Goal: Complete application form: Complete application form

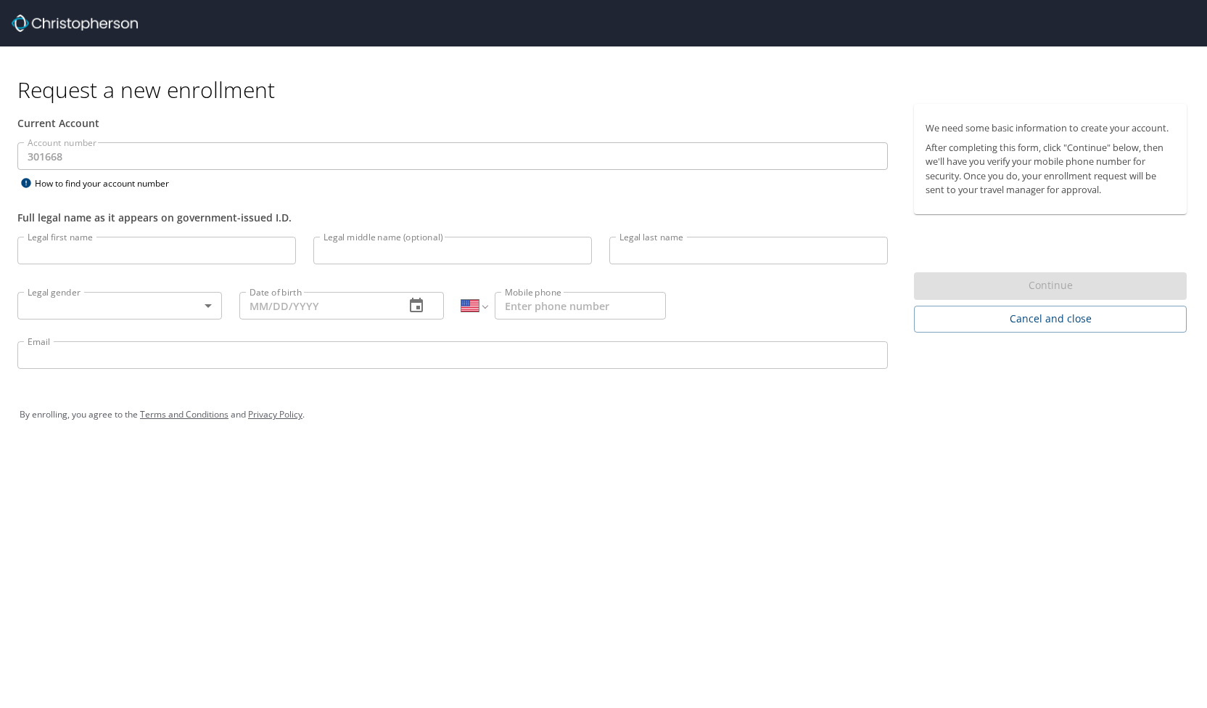
select select "US"
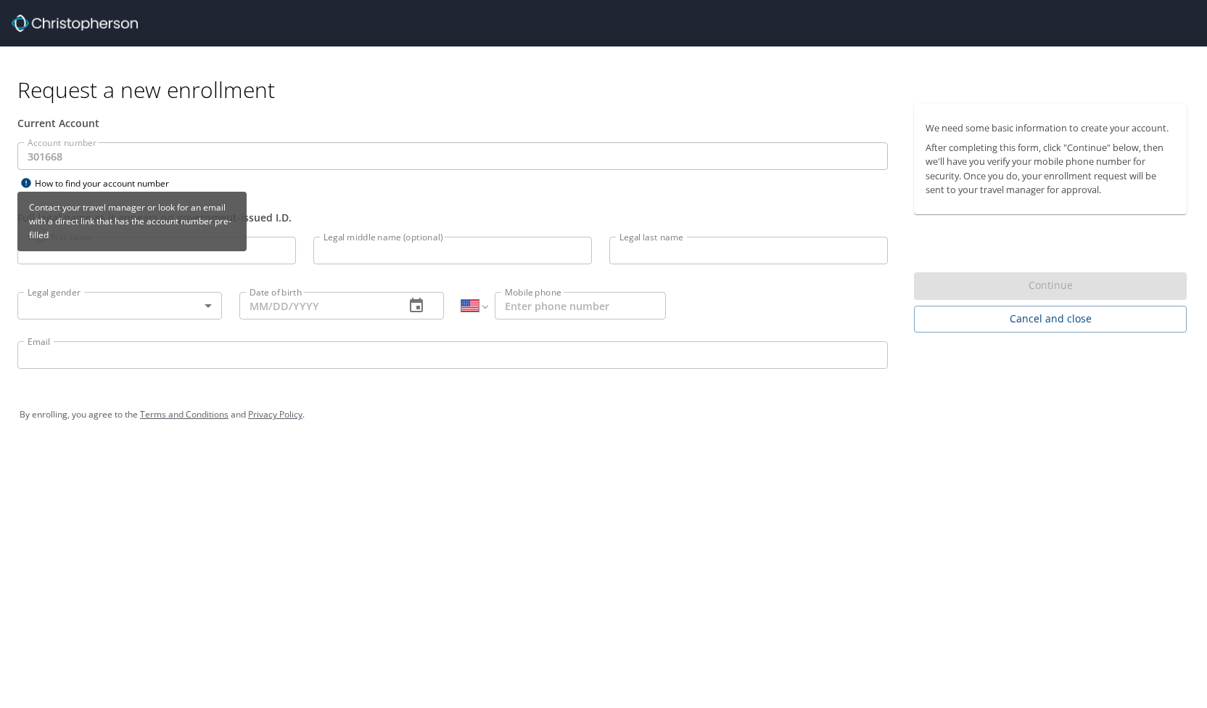
click at [86, 250] on div "Contact your travel manager or look for an email with a direct link that has th…" at bounding box center [131, 222] width 229 height 60
click at [94, 250] on div "Contact your travel manager or look for an email with a direct link that has th…" at bounding box center [131, 227] width 229 height 70
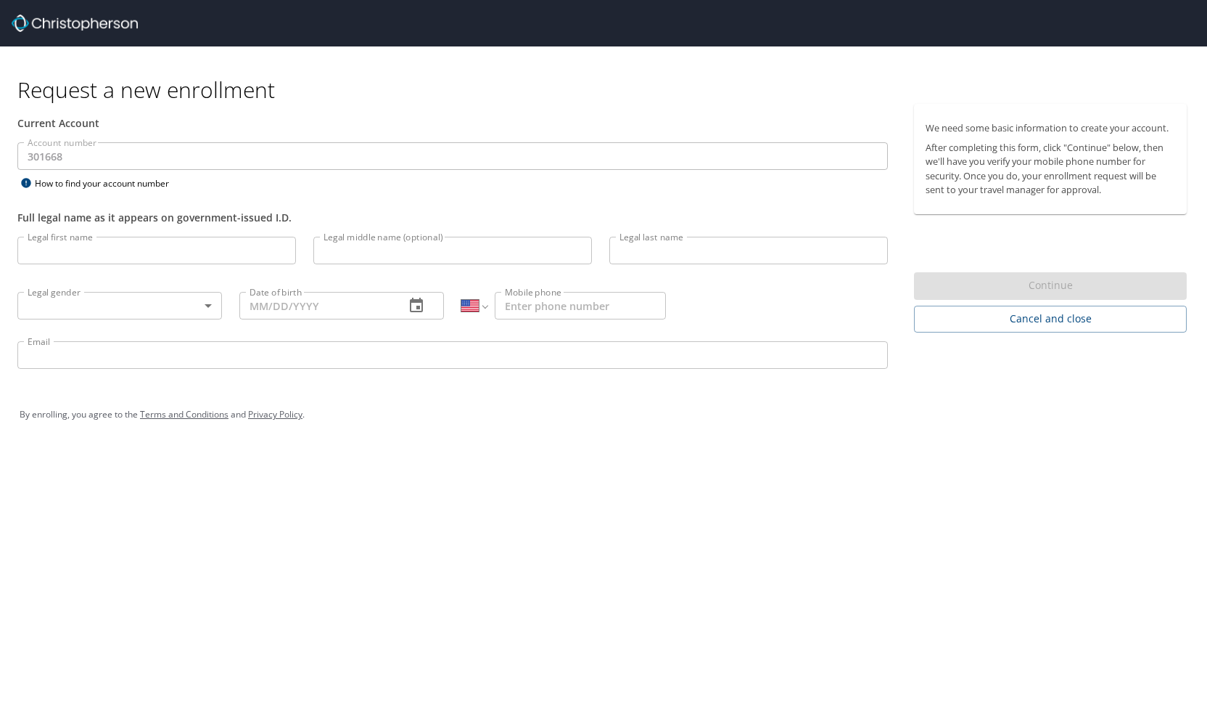
click at [113, 252] on input "Legal first name" at bounding box center [156, 251] width 279 height 28
type input "Demealla"
click at [633, 258] on input "Legal last name" at bounding box center [749, 251] width 279 height 28
type input "Stocchi"
click at [91, 302] on body "Request a new enrollment Current Account Account number 301668 Account number H…" at bounding box center [603, 354] width 1207 height 708
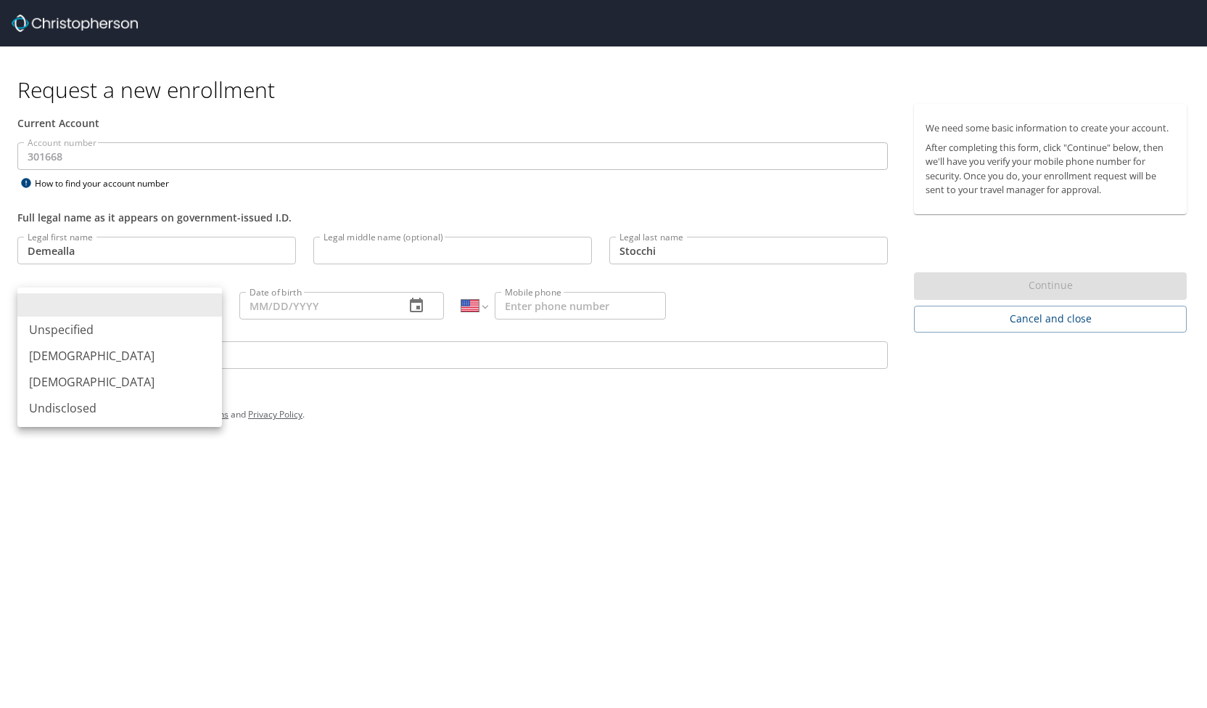
click at [85, 385] on li "[DEMOGRAPHIC_DATA]" at bounding box center [119, 382] width 205 height 26
type input "[DEMOGRAPHIC_DATA]"
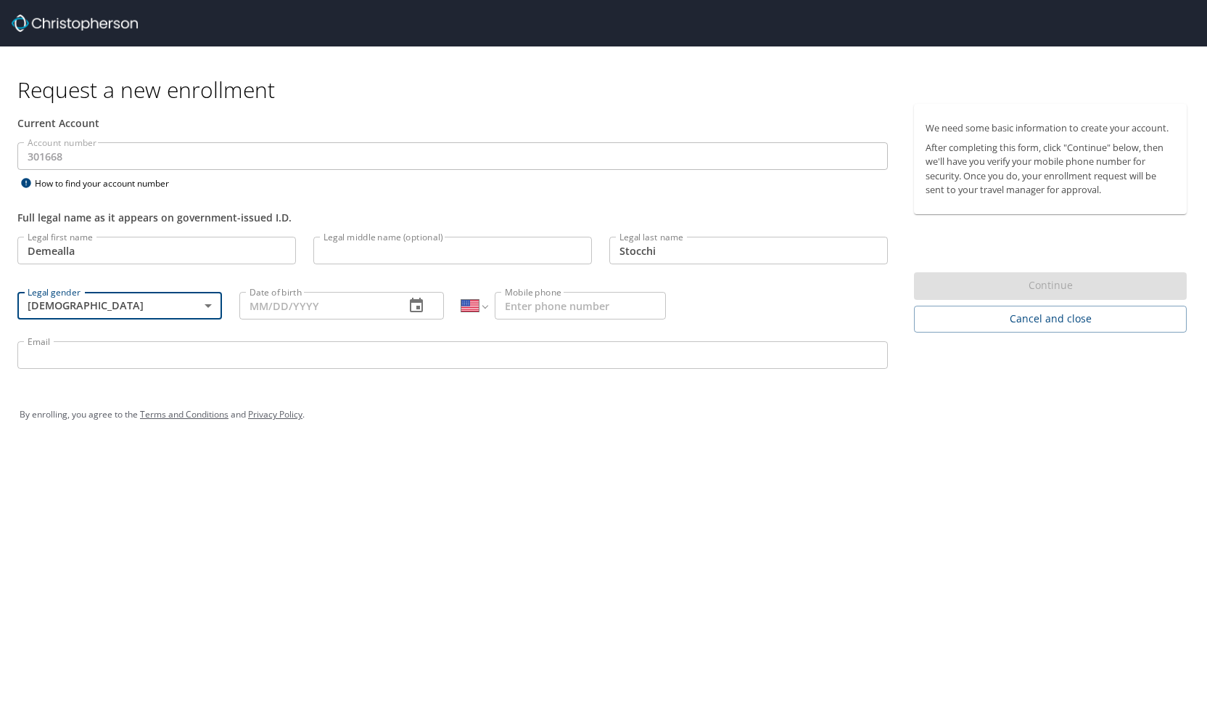
click at [272, 300] on input "Date of birth" at bounding box center [316, 306] width 154 height 28
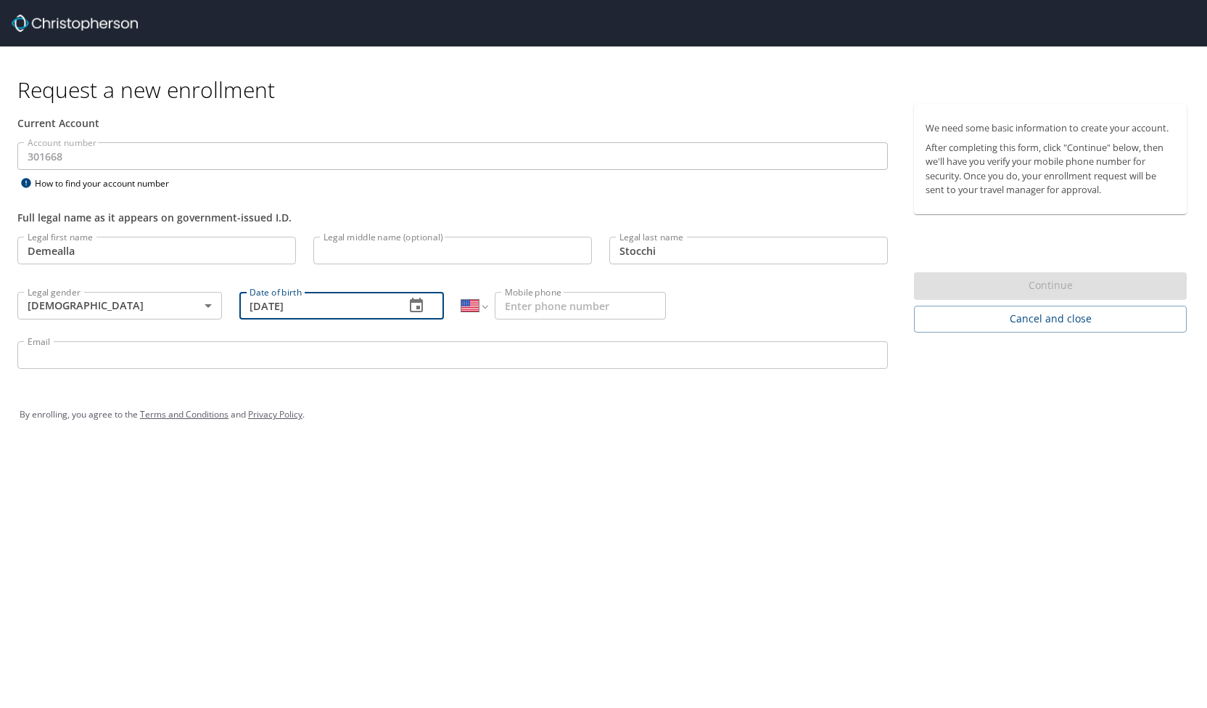
type input "[DATE]"
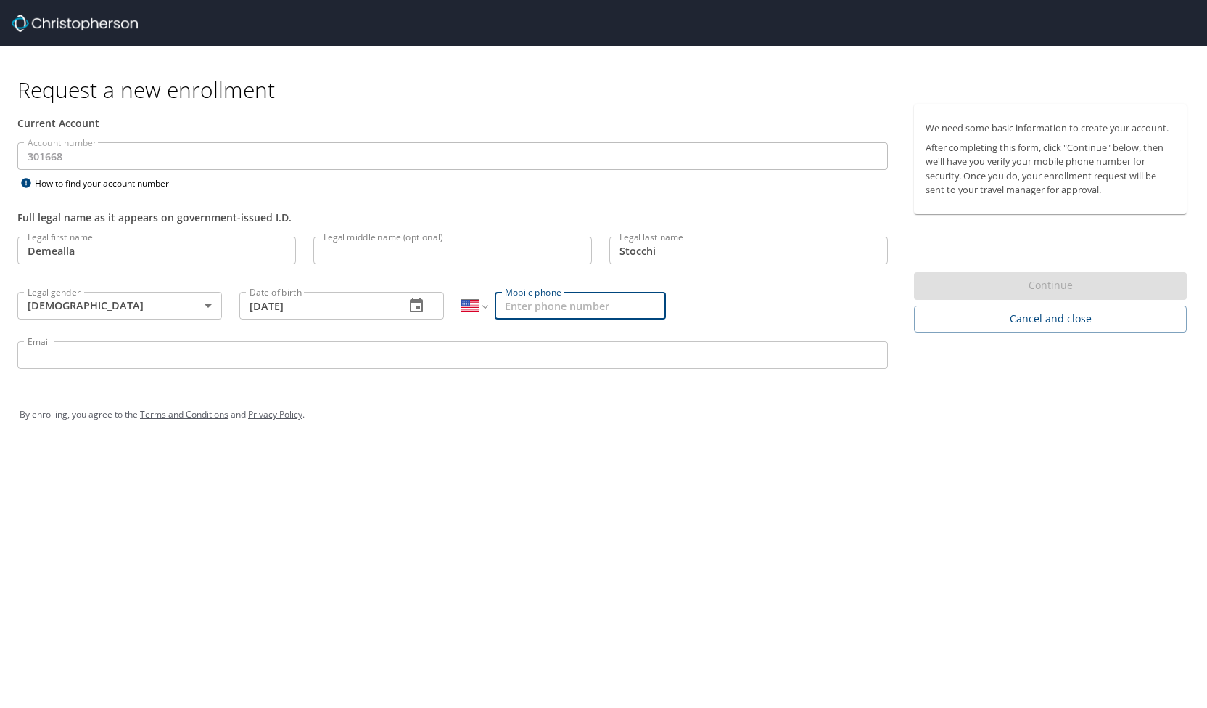
click at [518, 306] on input "Mobile phone" at bounding box center [580, 306] width 171 height 28
type input "[PHONE_NUMBER]"
click at [241, 355] on input "Email" at bounding box center [452, 355] width 871 height 28
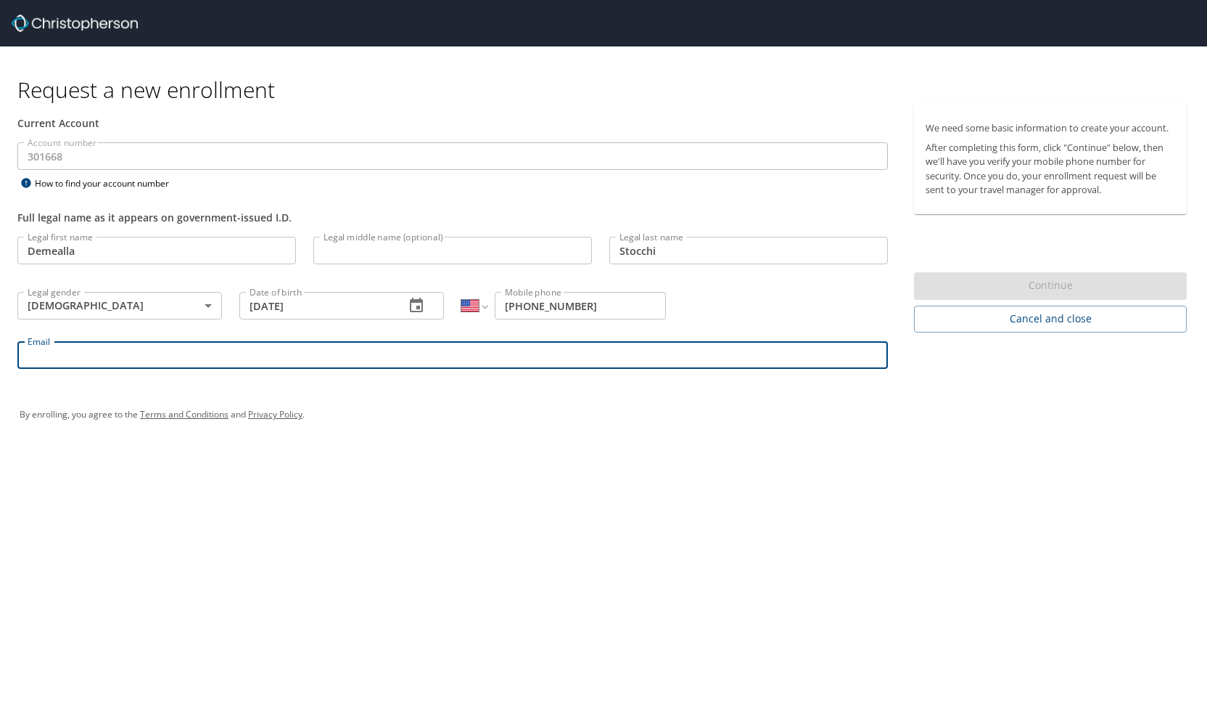
type input "[EMAIL_ADDRESS][DOMAIN_NAME]"
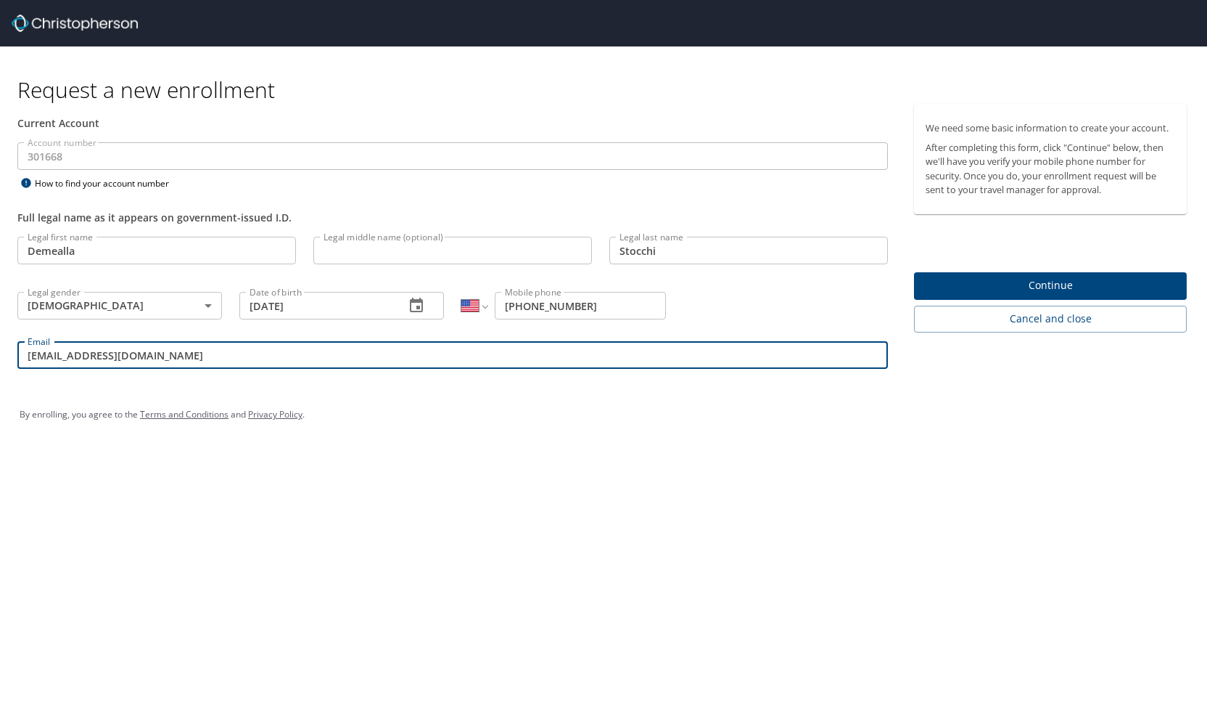
click at [1097, 279] on span "Continue" at bounding box center [1051, 285] width 250 height 18
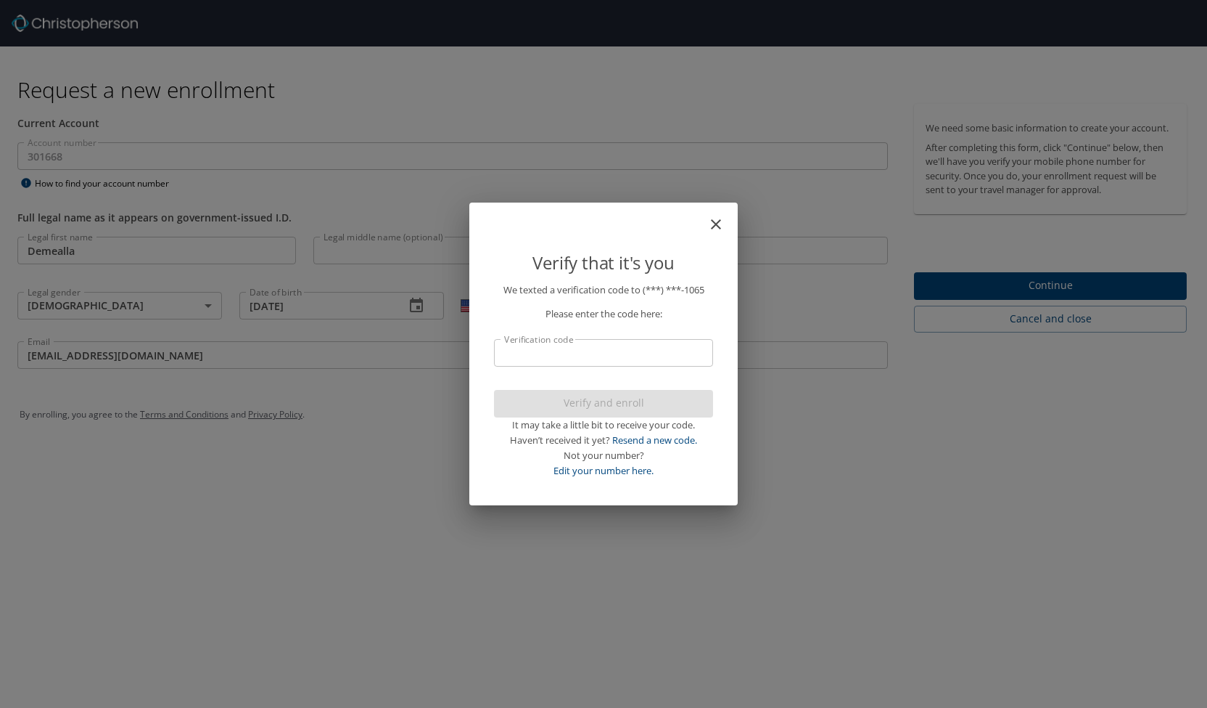
click at [1097, 279] on div "Verify that it's you We texted a verification code to (***) ***- 1065 Please en…" at bounding box center [603, 354] width 1207 height 708
click at [575, 350] on input "Verification code" at bounding box center [603, 353] width 219 height 28
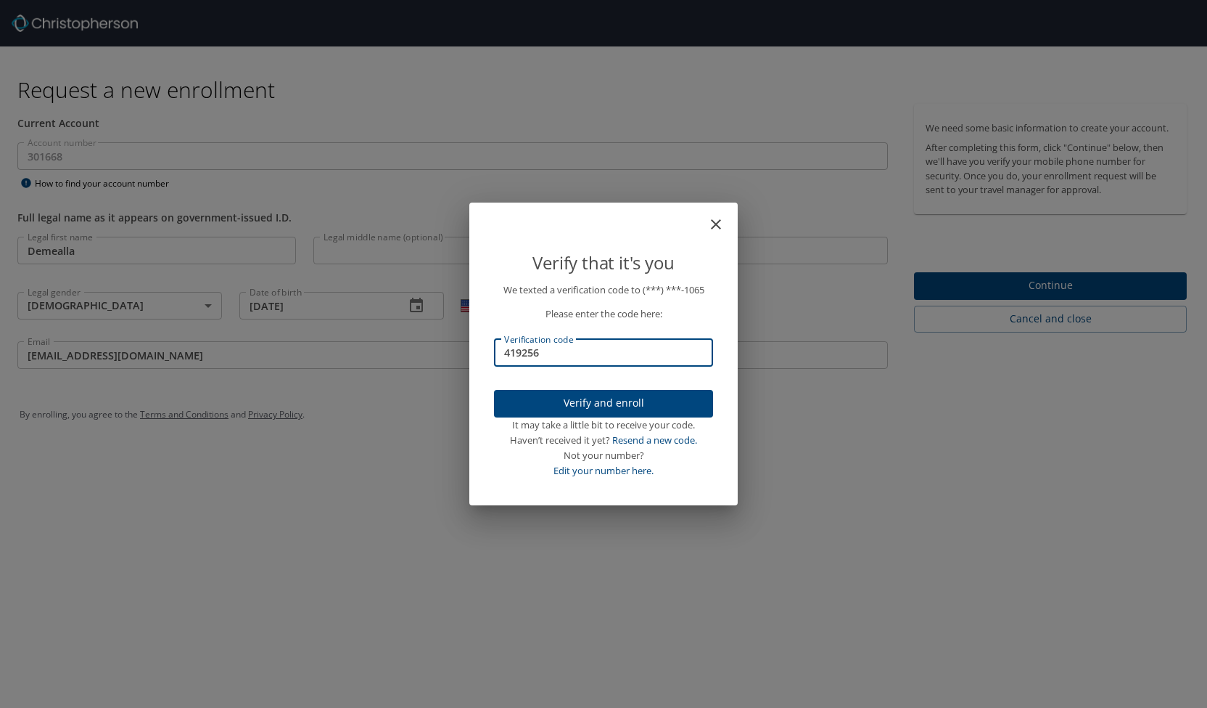
type input "419256"
click at [608, 395] on span "Verify and enroll" at bounding box center [604, 403] width 196 height 18
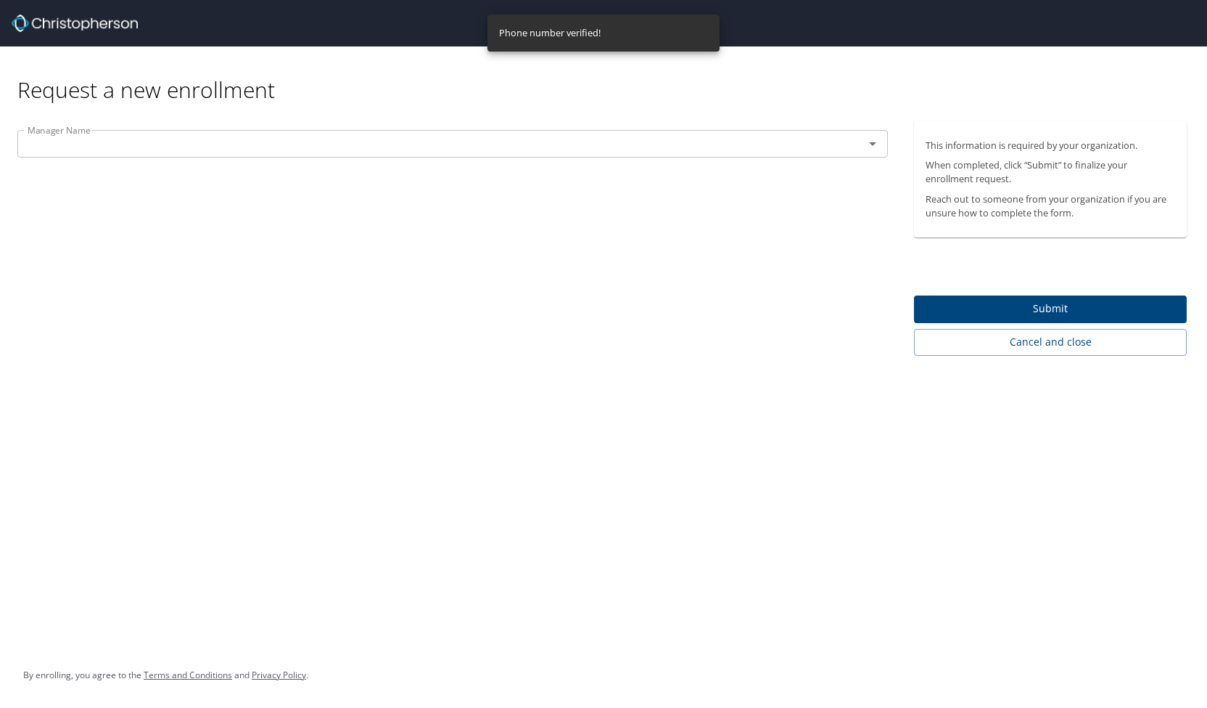
click at [488, 149] on input "text" at bounding box center [431, 143] width 819 height 19
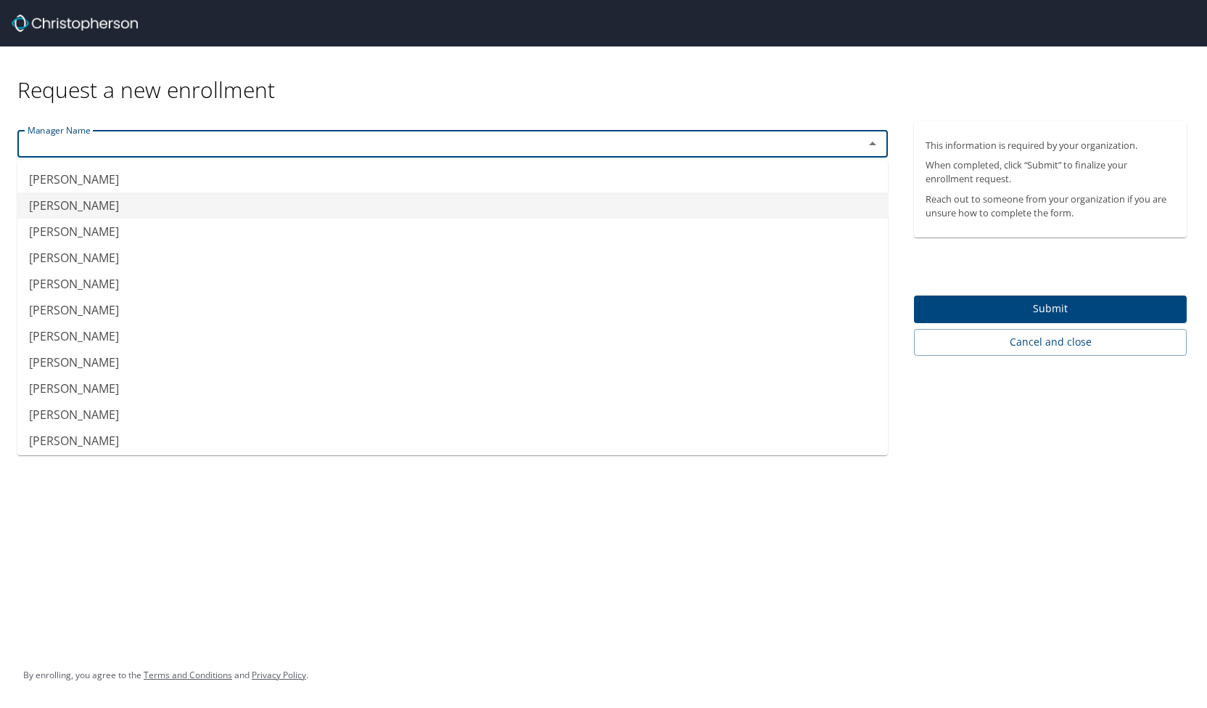
type input "[PERSON_NAME]"
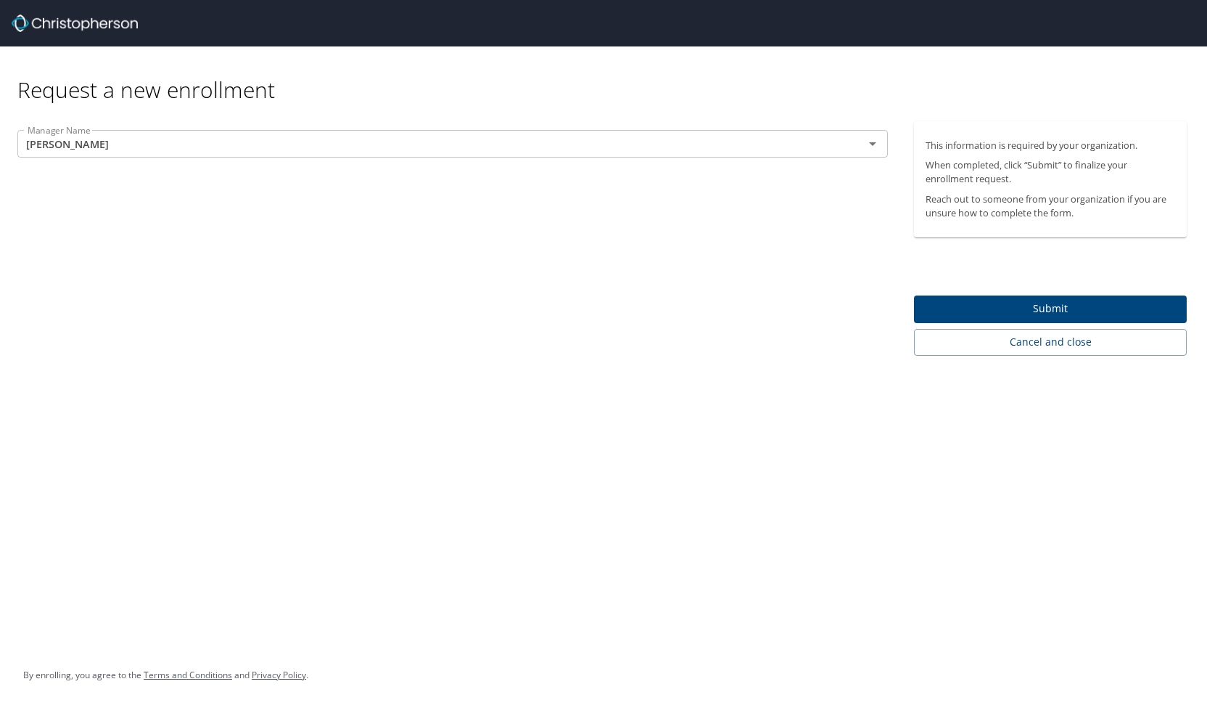
click at [427, 69] on div "Request a new enrollment" at bounding box center [607, 74] width 1181 height 57
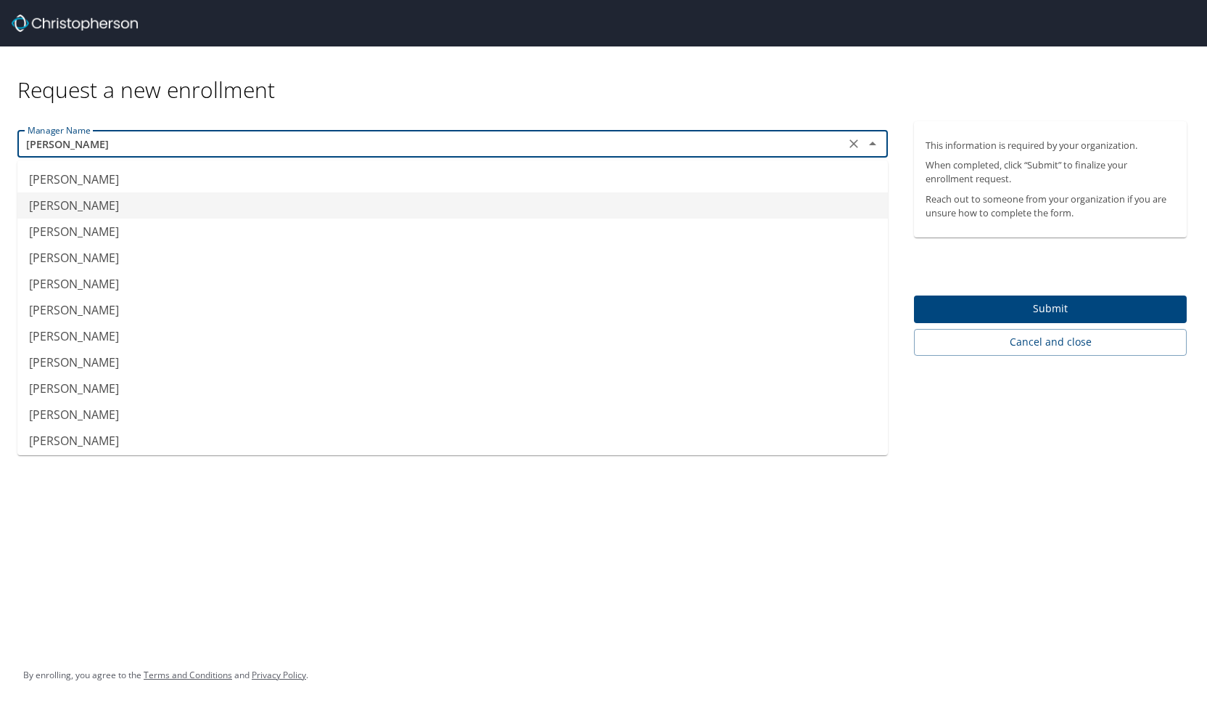
click at [190, 152] on input "[PERSON_NAME]" at bounding box center [431, 143] width 819 height 19
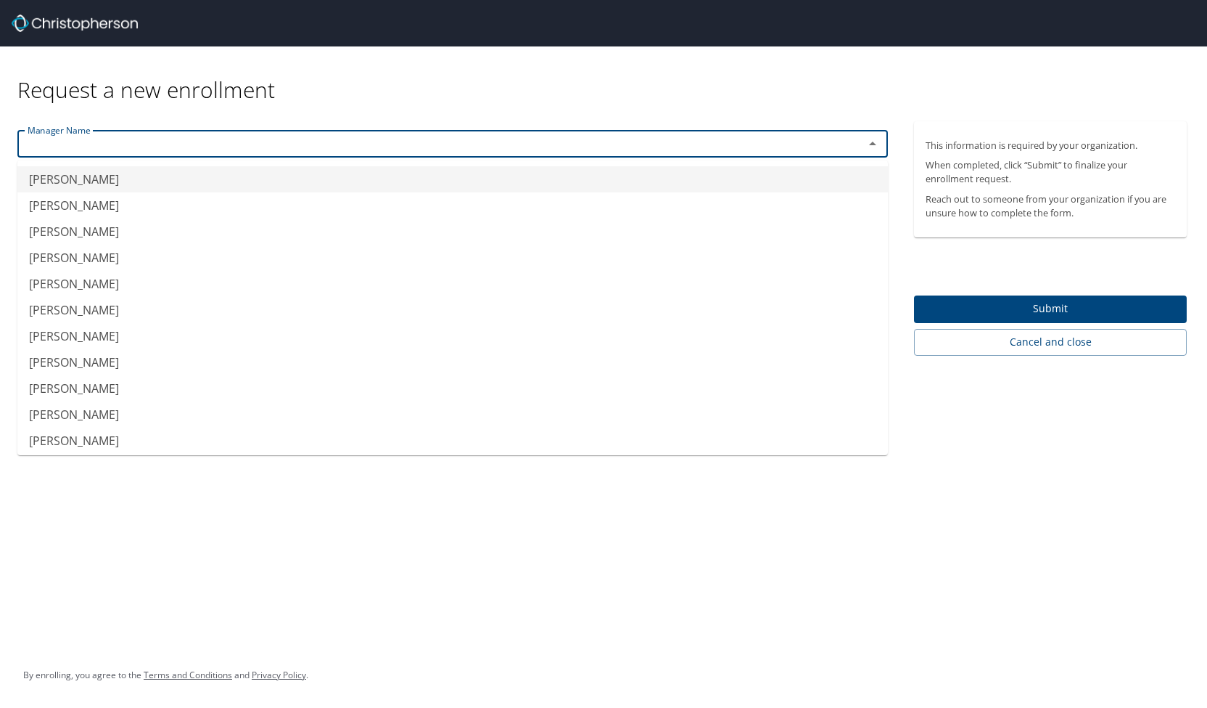
type input "j"
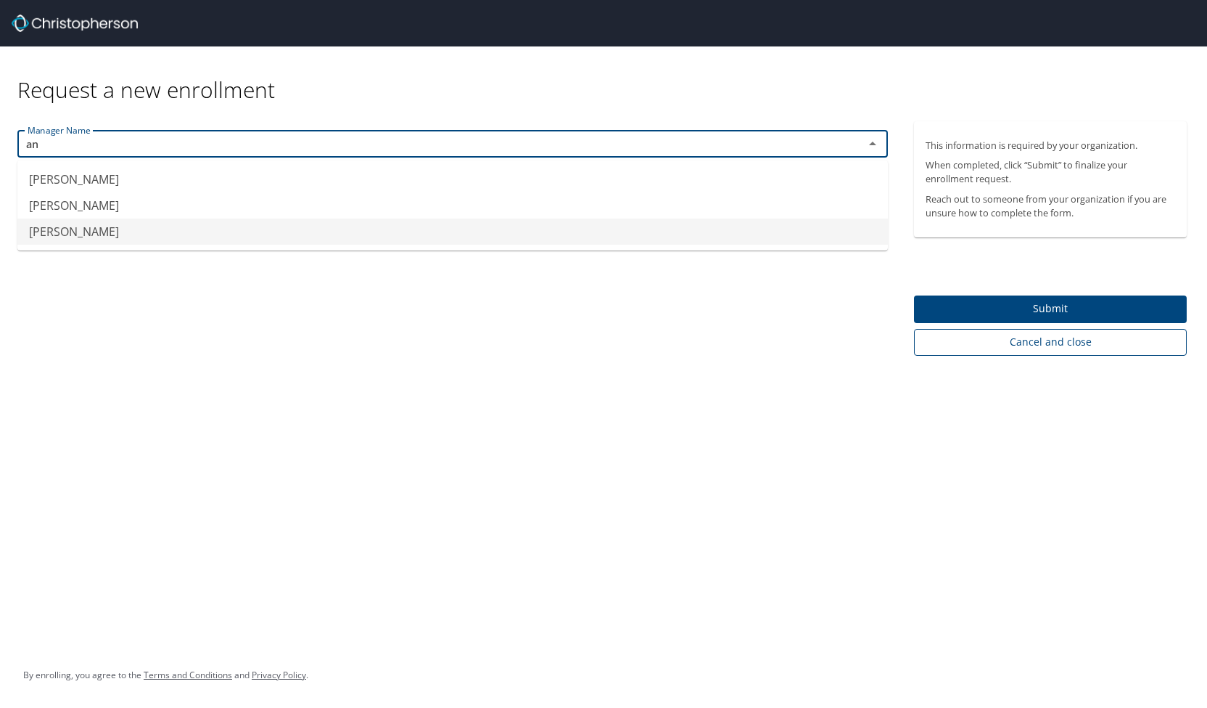
type input "[PERSON_NAME]"
click at [1036, 350] on span "Cancel and close" at bounding box center [1051, 342] width 250 height 18
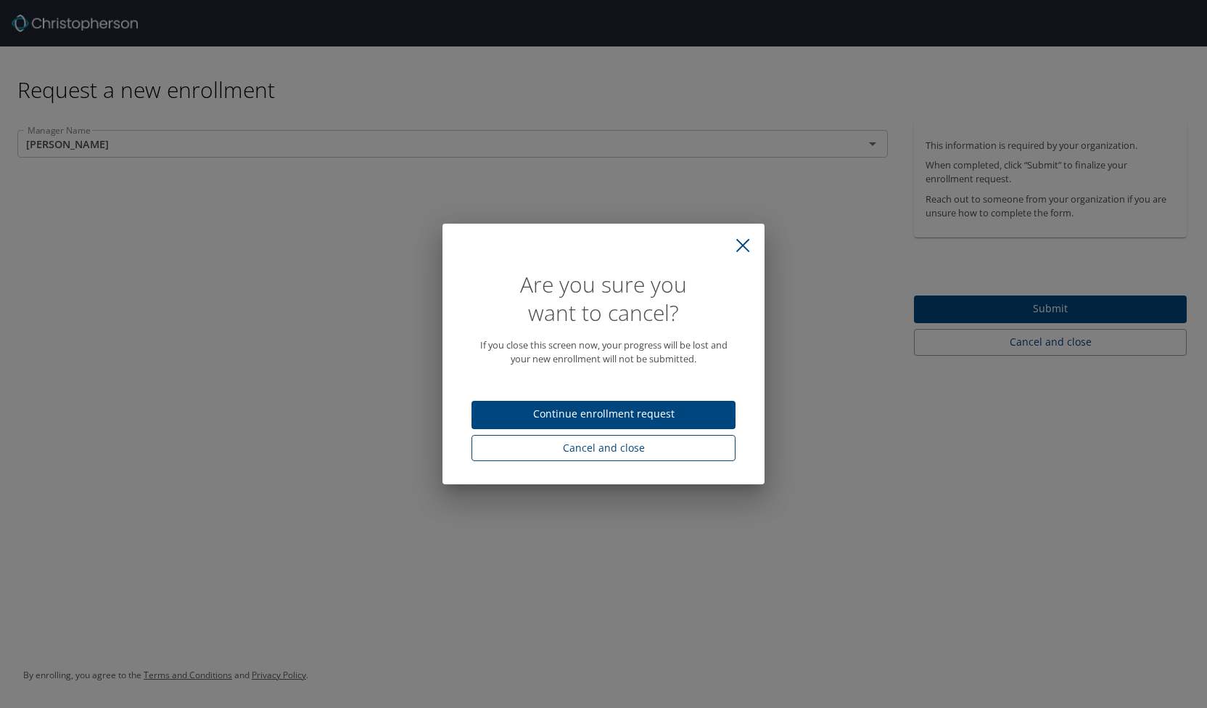
click at [651, 451] on span "Cancel and close" at bounding box center [603, 448] width 241 height 18
select select "US"
